Goal: Share content

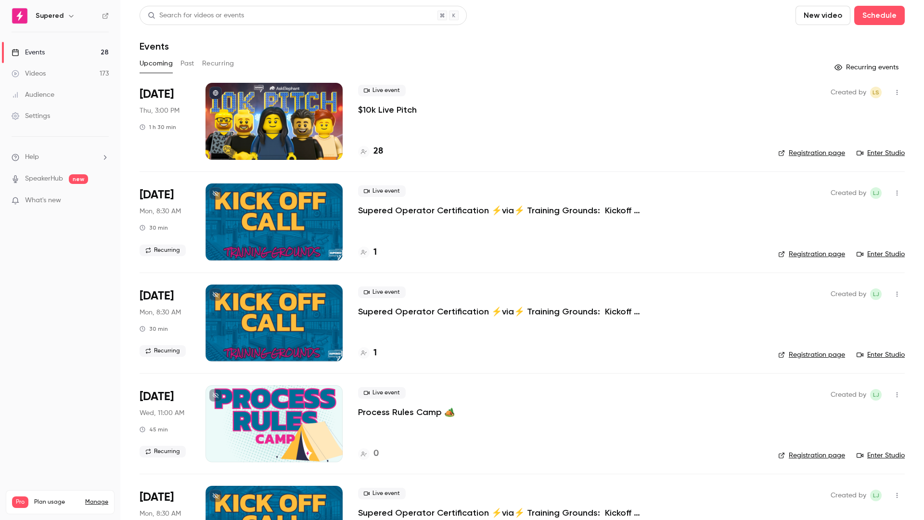
click at [396, 106] on p "$10k Live Pitch" at bounding box center [387, 110] width 59 height 12
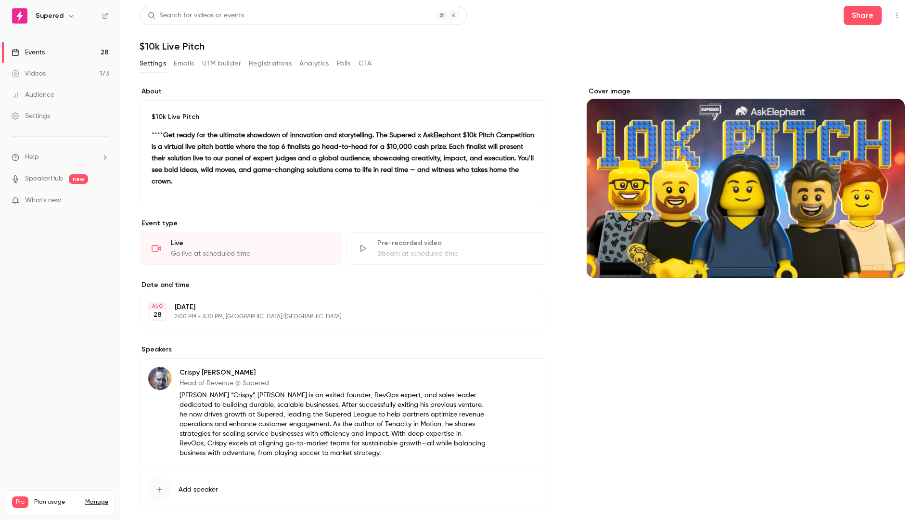
click at [267, 62] on button "Registrations" at bounding box center [270, 63] width 43 height 15
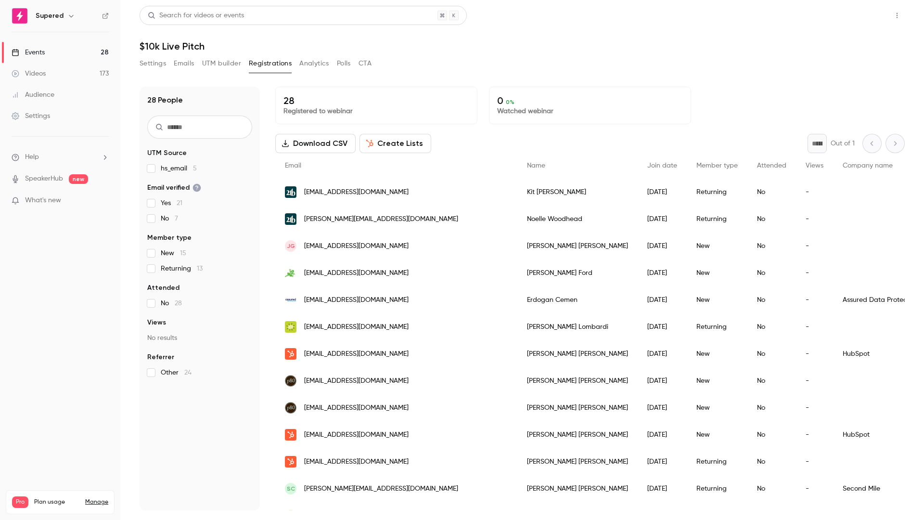
click at [861, 18] on button "Share" at bounding box center [862, 15] width 38 height 19
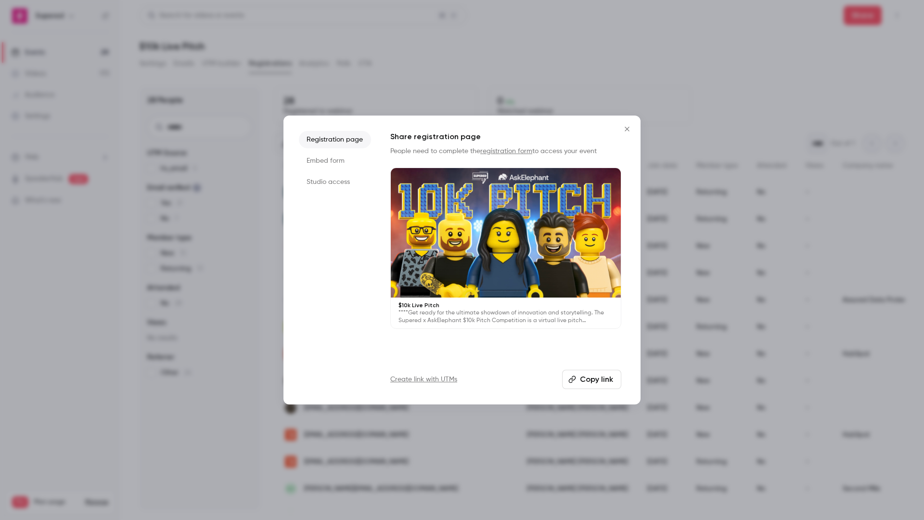
click at [585, 378] on button "Copy link" at bounding box center [591, 378] width 59 height 19
